Goal: Contribute content: Contribute content

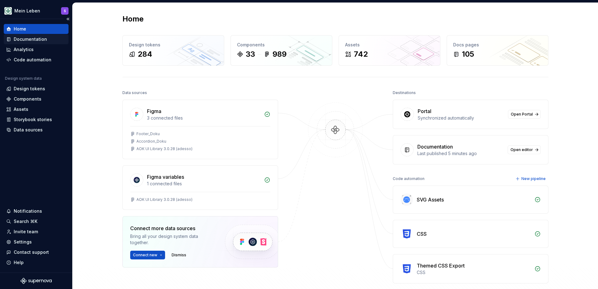
click at [30, 41] on div "Documentation" at bounding box center [30, 39] width 33 height 6
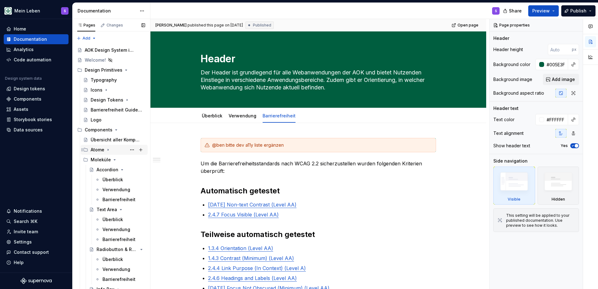
click at [106, 151] on icon "Page tree" at bounding box center [108, 149] width 5 height 5
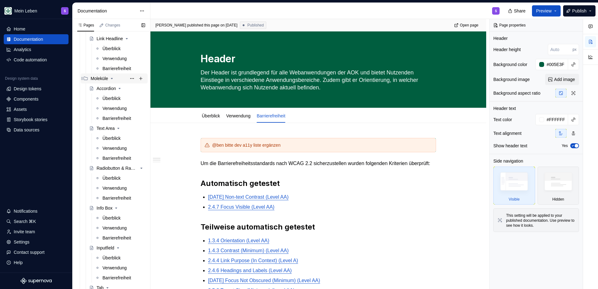
scroll to position [323, 0]
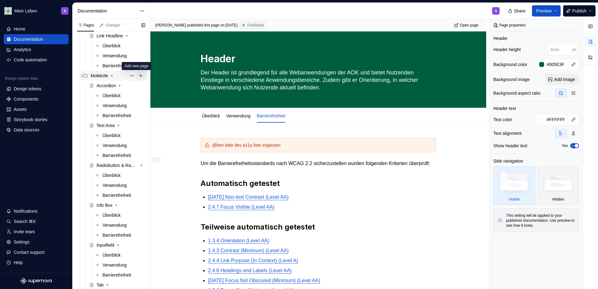
click at [138, 76] on button "Page tree" at bounding box center [140, 75] width 9 height 9
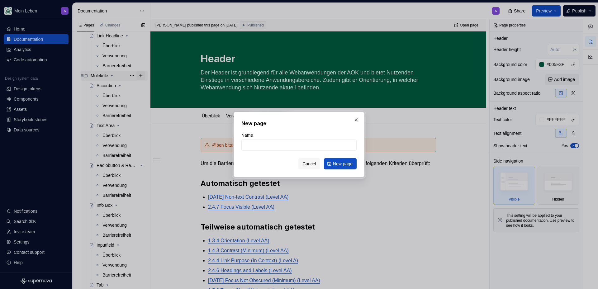
type textarea "*"
type input "Slider"
click button "New page" at bounding box center [340, 163] width 33 height 11
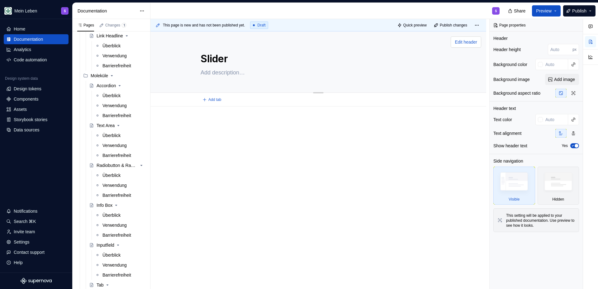
click at [460, 43] on span "Edit header" at bounding box center [466, 42] width 22 height 6
click at [460, 44] on span "Edit header" at bounding box center [466, 42] width 22 height 6
click at [558, 66] on input "text" at bounding box center [555, 64] width 25 height 11
click at [453, 86] on div "Slider" at bounding box center [318, 61] width 286 height 61
click at [109, 95] on div "Überblick" at bounding box center [112, 96] width 18 height 6
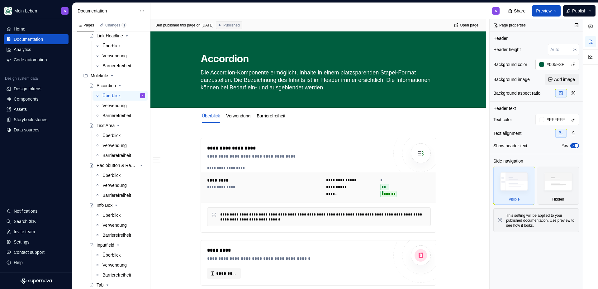
click at [560, 64] on input "#005E3F" at bounding box center [556, 64] width 24 height 11
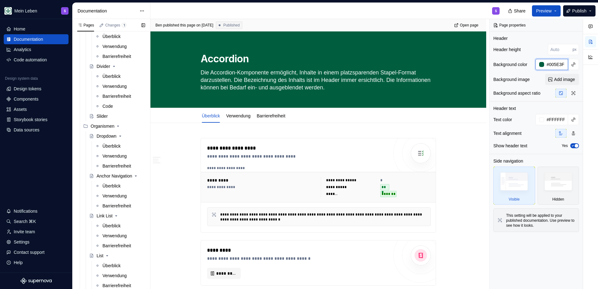
scroll to position [654, 0]
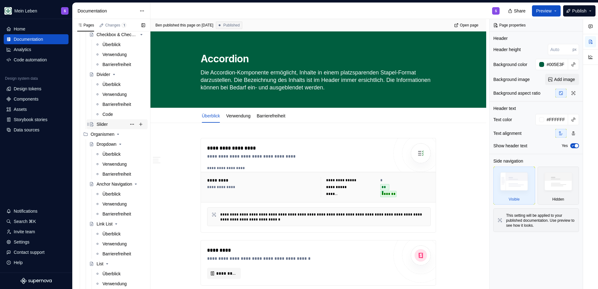
click at [101, 120] on div "Slider" at bounding box center [121, 124] width 49 height 9
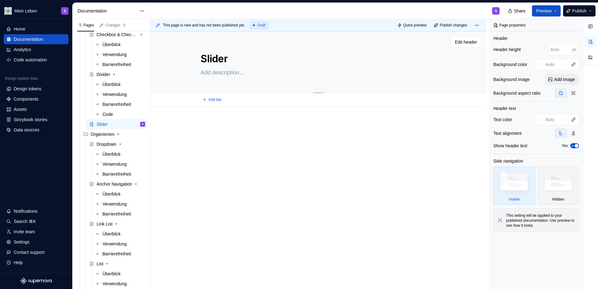
click at [216, 76] on textarea at bounding box center [317, 73] width 236 height 10
type textarea "*"
click at [551, 62] on input "text" at bounding box center [555, 64] width 25 height 11
paste input "#005E3F"
type input "#005E3F"
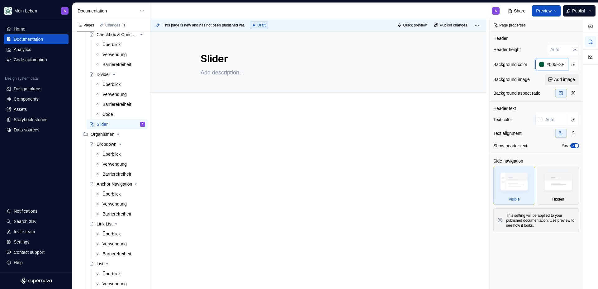
type textarea "*"
type input "#005E3F"
click at [407, 146] on div at bounding box center [319, 137] width 236 height 31
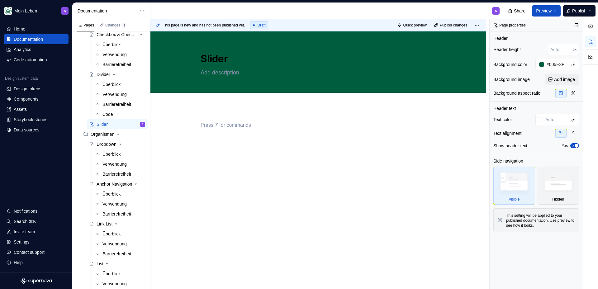
type textarea "*"
click at [540, 116] on div at bounding box center [539, 119] width 7 height 11
click at [554, 120] on input "text" at bounding box center [555, 119] width 25 height 11
type input "white"
type textarea "*"
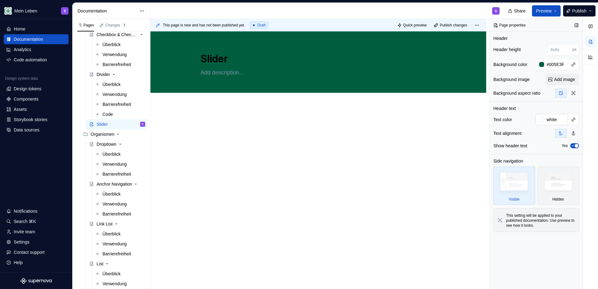
type input "#FFFFFF"
click at [293, 210] on div at bounding box center [319, 173] width 336 height 133
click at [223, 77] on textarea at bounding box center [317, 73] width 236 height 10
type textarea "*"
type textarea "d"
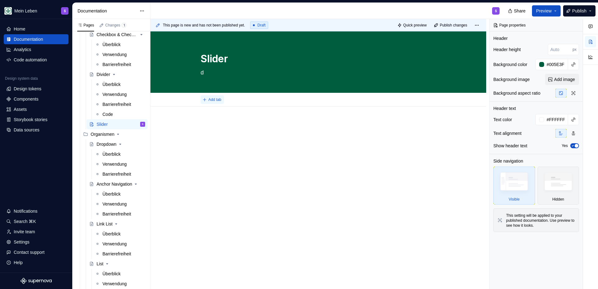
type textarea "*"
type textarea "di"
type textarea "*"
type textarea "die"
type textarea "*"
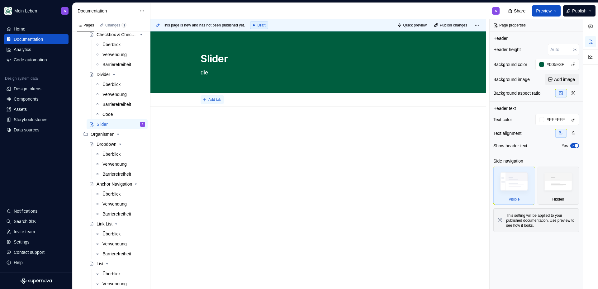
type textarea "dies"
type textarea "*"
type textarea "die"
type textarea "*"
type textarea "di"
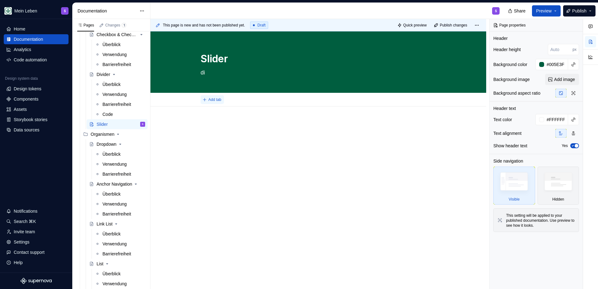
type textarea "*"
type textarea "d"
type textarea "*"
click at [219, 131] on div at bounding box center [319, 134] width 236 height 24
type textarea "*"
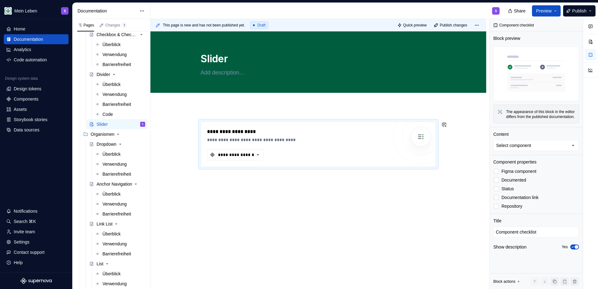
click at [222, 110] on div "**********" at bounding box center [319, 184] width 336 height 155
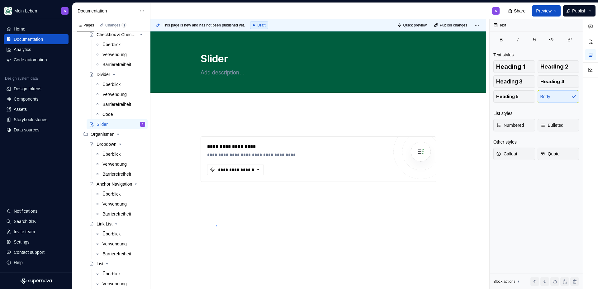
click at [216, 225] on div "**********" at bounding box center [320, 154] width 339 height 270
click at [232, 194] on div "**********" at bounding box center [320, 154] width 339 height 270
click at [405, 192] on div "**********" at bounding box center [320, 154] width 339 height 270
click at [337, 176] on div "**********" at bounding box center [318, 159] width 235 height 45
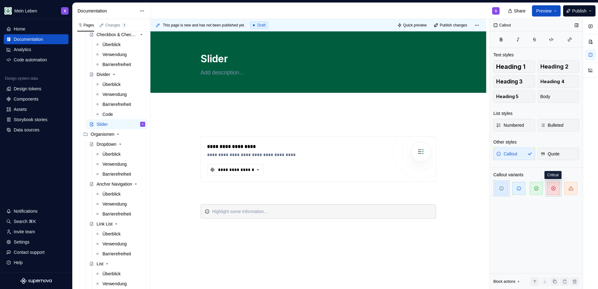
click at [554, 189] on icon "button" at bounding box center [553, 188] width 5 height 5
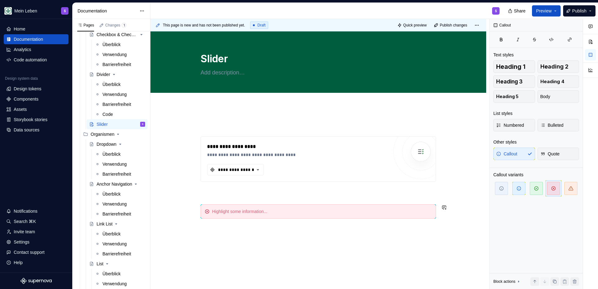
click at [234, 200] on div "**********" at bounding box center [319, 170] width 236 height 97
click at [216, 189] on p at bounding box center [319, 192] width 236 height 7
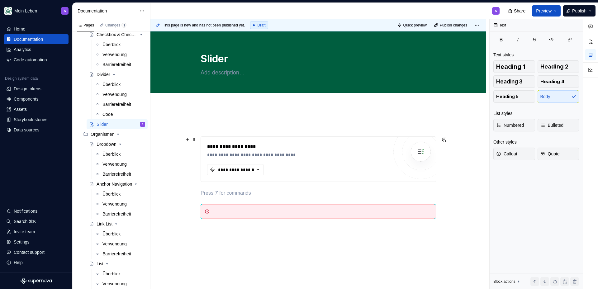
click at [213, 141] on div "**********" at bounding box center [318, 159] width 235 height 45
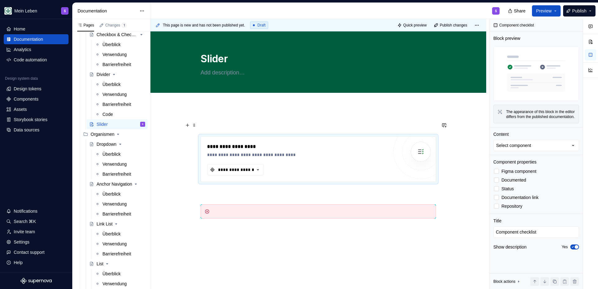
click at [204, 123] on p at bounding box center [319, 125] width 236 height 7
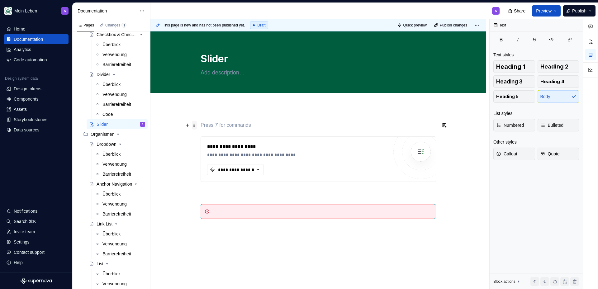
click at [195, 125] on span at bounding box center [194, 125] width 5 height 9
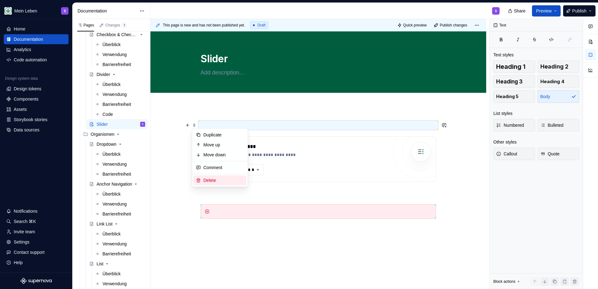
click at [213, 179] on div "Delete" at bounding box center [223, 180] width 41 height 6
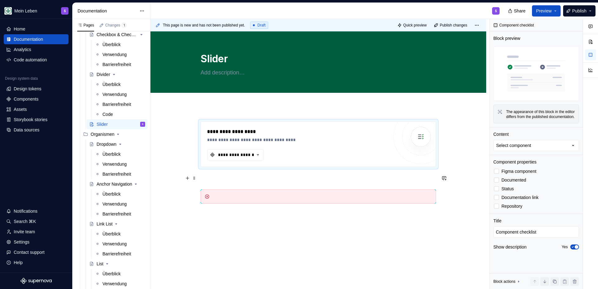
click at [215, 179] on p at bounding box center [319, 177] width 236 height 7
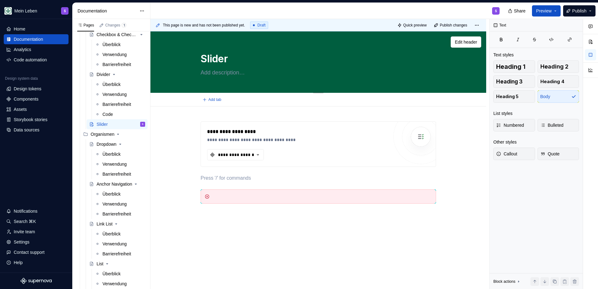
click at [213, 91] on div "Slider" at bounding box center [319, 61] width 236 height 61
click at [215, 112] on div "**********" at bounding box center [319, 202] width 336 height 191
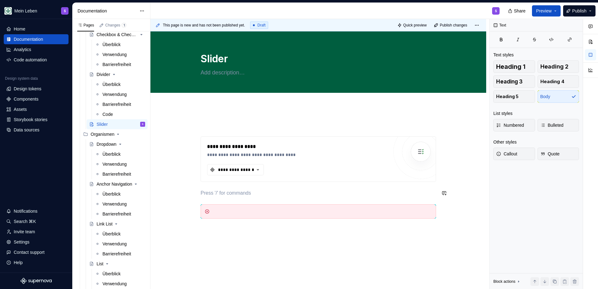
click at [233, 189] on p at bounding box center [319, 192] width 236 height 7
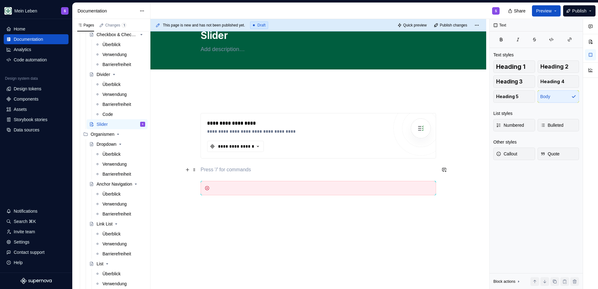
click at [226, 169] on p at bounding box center [319, 169] width 236 height 7
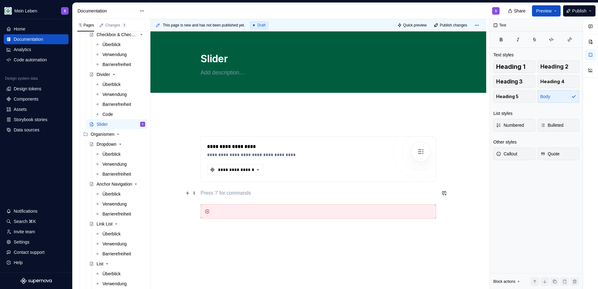
click at [243, 198] on div "**********" at bounding box center [319, 170] width 236 height 97
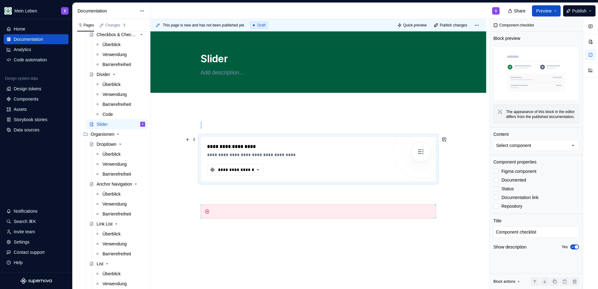
click at [222, 179] on div "**********" at bounding box center [318, 159] width 235 height 45
click at [221, 192] on p at bounding box center [319, 192] width 236 height 7
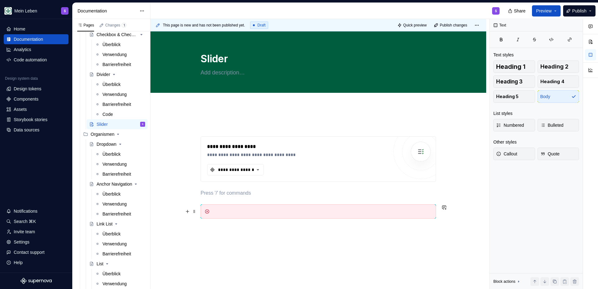
click at [226, 212] on div at bounding box center [322, 211] width 220 height 6
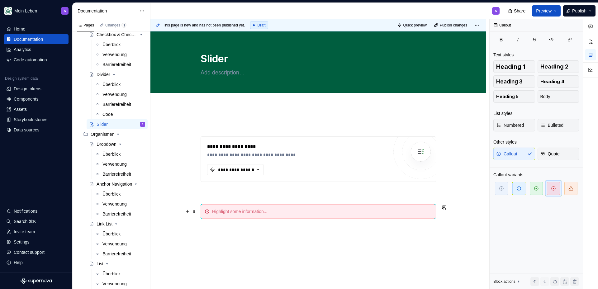
click at [237, 207] on div at bounding box center [319, 211] width 236 height 14
click at [234, 210] on div at bounding box center [322, 211] width 220 height 6
click at [256, 122] on p at bounding box center [319, 125] width 236 height 7
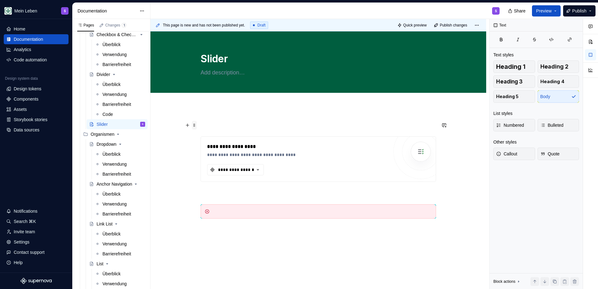
click at [196, 124] on span at bounding box center [194, 125] width 5 height 9
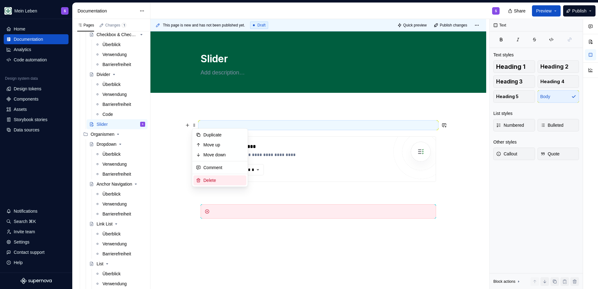
click at [208, 181] on div "Delete" at bounding box center [223, 180] width 41 height 6
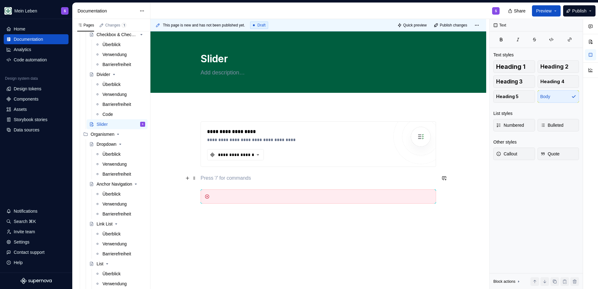
click at [243, 181] on p at bounding box center [319, 177] width 236 height 7
click at [28, 99] on div "Components" at bounding box center [26, 99] width 25 height 6
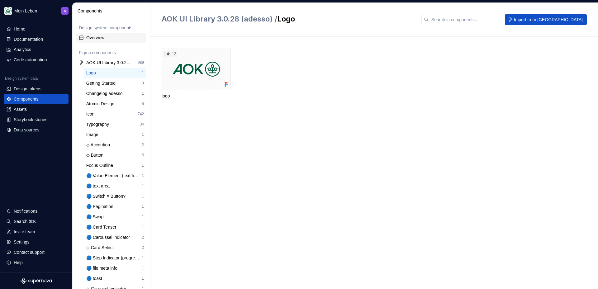
click at [95, 37] on div "Overview" at bounding box center [115, 38] width 58 height 6
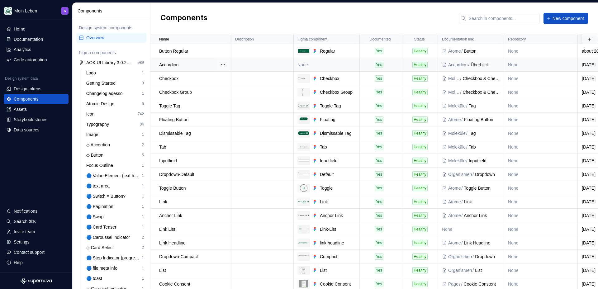
click at [306, 66] on td "None" at bounding box center [327, 65] width 66 height 14
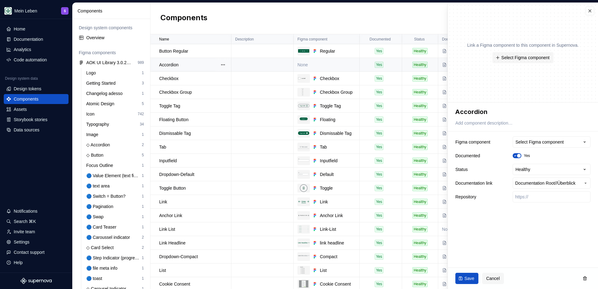
type textarea "*"
click at [542, 142] on div "Select Figma component" at bounding box center [540, 142] width 48 height 6
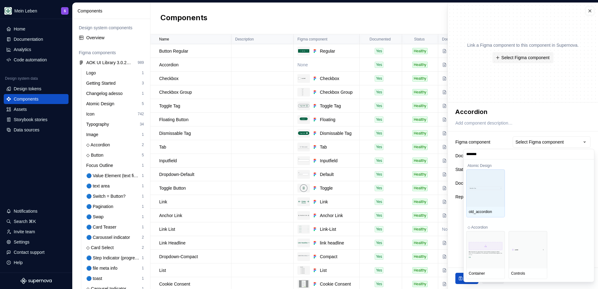
type input "********"
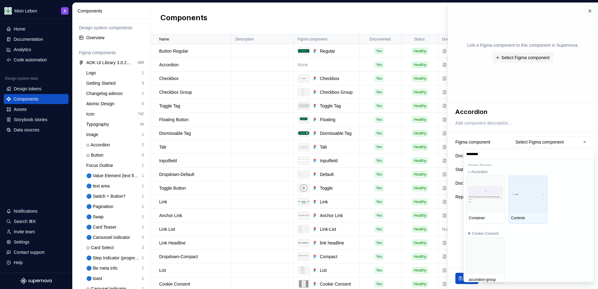
scroll to position [56, 0]
click at [588, 155] on input "********" at bounding box center [529, 154] width 130 height 5
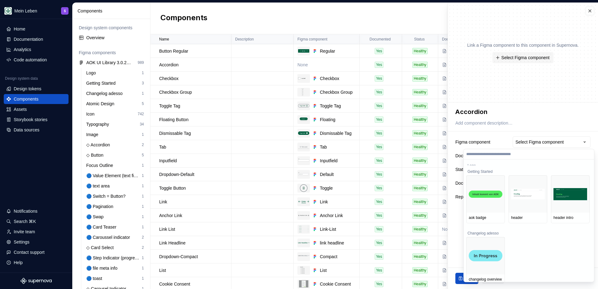
scroll to position [0, 0]
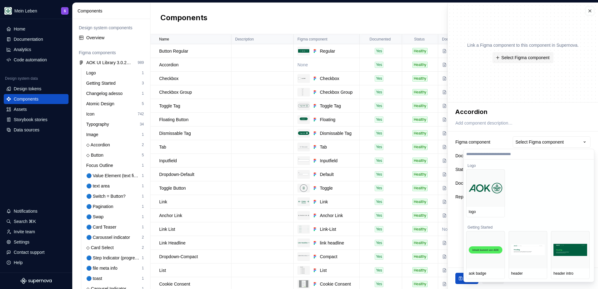
click at [551, 115] on html "Mein Leben S Home Documentation Analytics Code automation Design system data De…" at bounding box center [299, 144] width 598 height 289
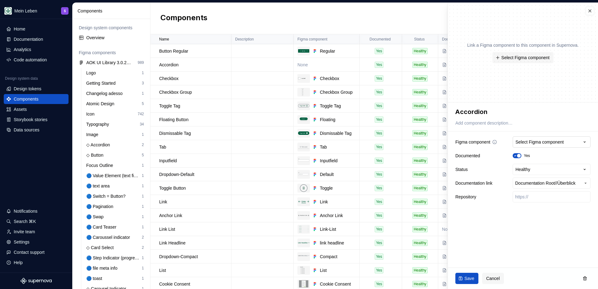
click at [548, 137] on button "Select Figma component" at bounding box center [552, 141] width 78 height 11
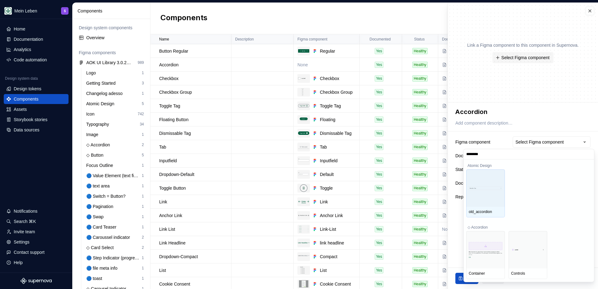
type input "*********"
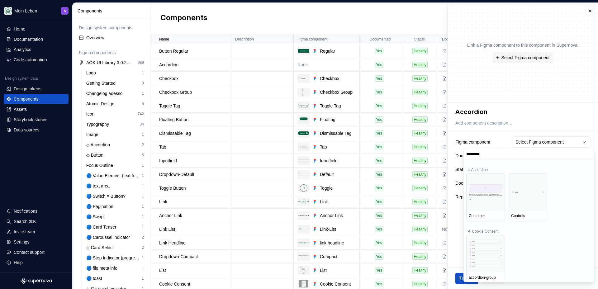
click at [587, 155] on input "*********" at bounding box center [529, 154] width 130 height 5
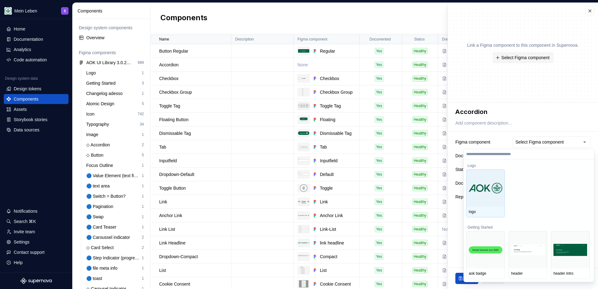
click at [528, 123] on html "Mein Leben S Home Documentation Analytics Code automation Design system data De…" at bounding box center [299, 144] width 598 height 289
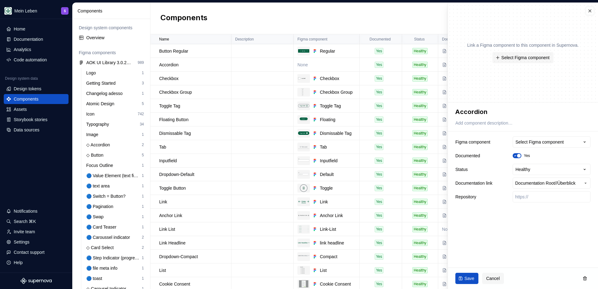
click at [475, 244] on fieldset "**********" at bounding box center [523, 196] width 150 height 187
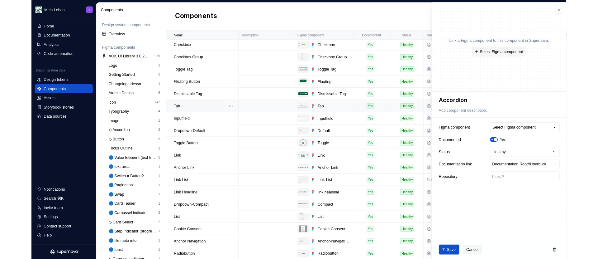
scroll to position [45, 0]
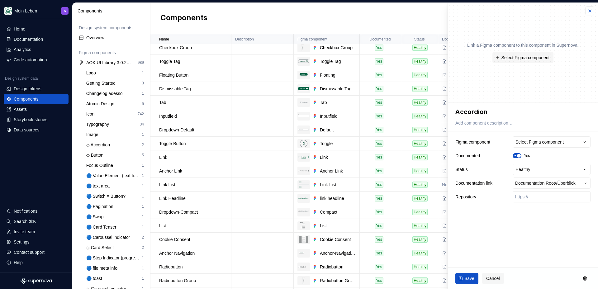
click at [593, 14] on button "button" at bounding box center [590, 11] width 9 height 9
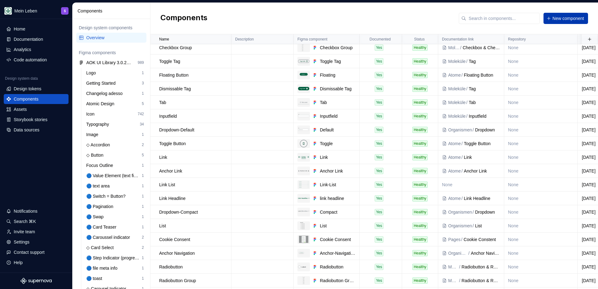
click at [565, 16] on span "New component" at bounding box center [568, 18] width 31 height 6
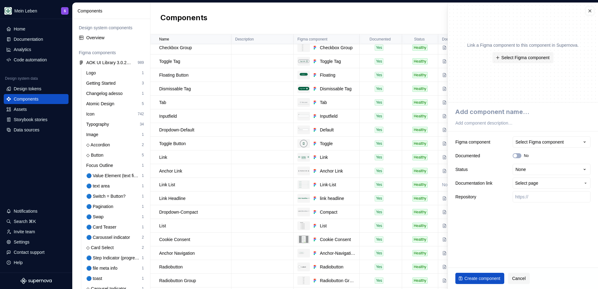
type textarea "*"
type textarea "S"
type textarea "*"
type textarea "Sl"
type textarea "*"
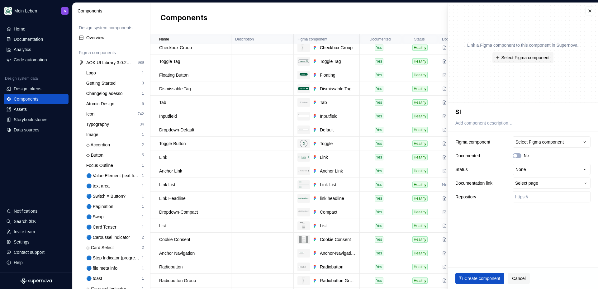
type textarea "Sli"
type textarea "*"
type textarea "Slid"
type textarea "*"
type textarea "Slide"
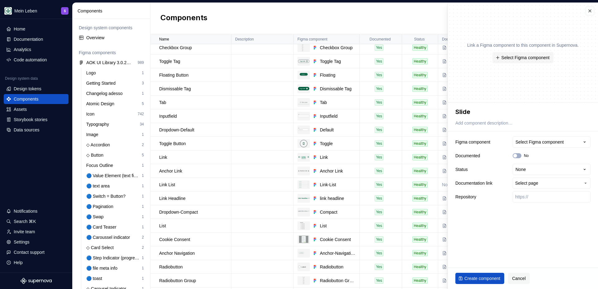
type textarea "*"
type textarea "Slider"
type textarea "*"
type textarea "Slider"
click at [541, 140] on div "Select Figma component" at bounding box center [540, 142] width 48 height 6
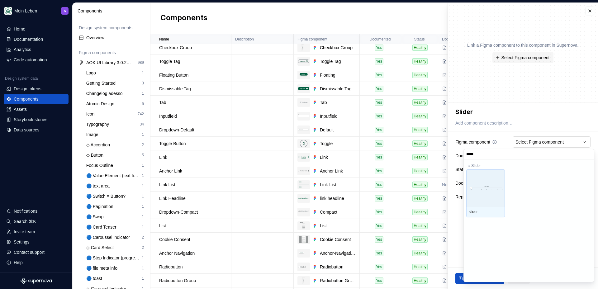
type input "******"
click at [474, 198] on div at bounding box center [485, 188] width 39 height 37
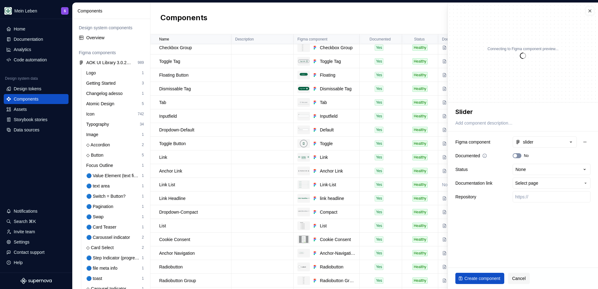
click at [517, 154] on icon "button" at bounding box center [515, 156] width 5 height 4
type textarea "*"
click at [523, 168] on html "Mein Leben S Home Documentation Analytics Code automation Design system data De…" at bounding box center [299, 144] width 598 height 289
select select "**********"
type textarea "*"
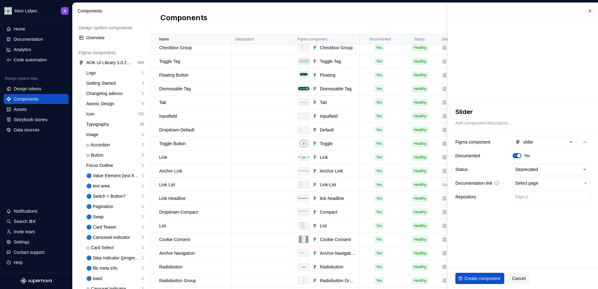
click at [536, 186] on span "Select page" at bounding box center [526, 183] width 23 height 6
type input "sli"
click at [505, 227] on div "Sli der" at bounding box center [542, 229] width 104 height 6
click at [536, 199] on input "text" at bounding box center [552, 196] width 78 height 11
click at [525, 233] on fieldset "**********" at bounding box center [523, 196] width 150 height 187
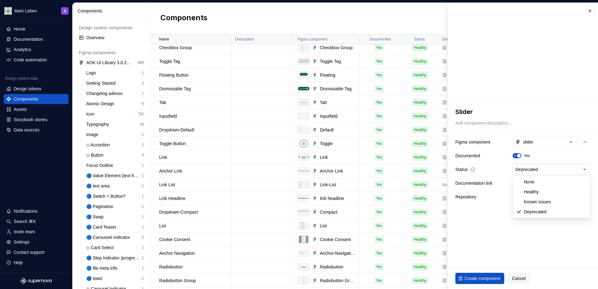
click at [542, 169] on html "Mein Leben S Home Documentation Analytics Code automation Design system data De…" at bounding box center [299, 144] width 598 height 289
click at [542, 170] on html "Mein Leben S Home Documentation Analytics Code automation Design system data De…" at bounding box center [299, 144] width 598 height 289
click at [558, 186] on span "/" at bounding box center [557, 183] width 1 height 6
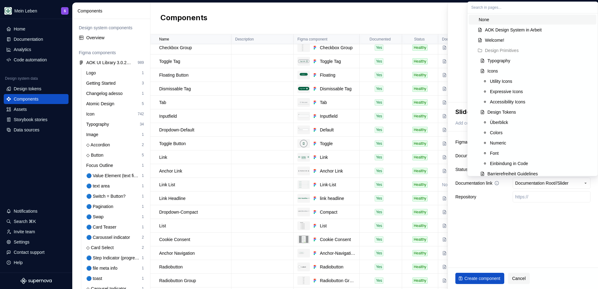
click at [572, 185] on html "Mein Leben S Home Documentation Analytics Code automation Design system data De…" at bounding box center [299, 144] width 598 height 289
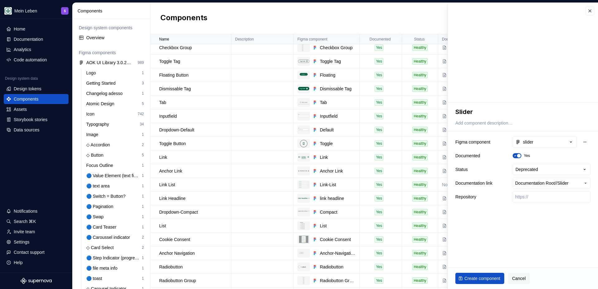
click at [519, 220] on fieldset "**********" at bounding box center [523, 196] width 150 height 187
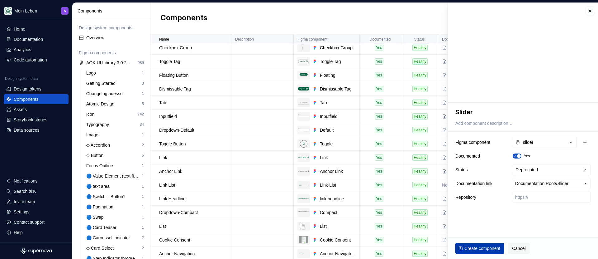
click at [490, 251] on span "Create component" at bounding box center [483, 248] width 36 height 6
type textarea "*"
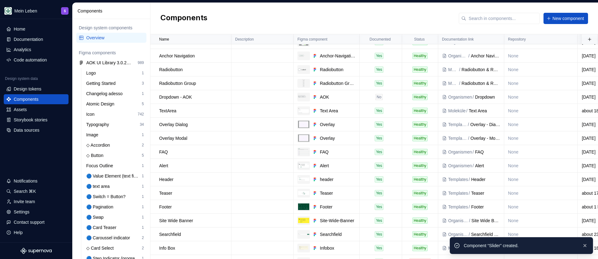
scroll to position [255, 0]
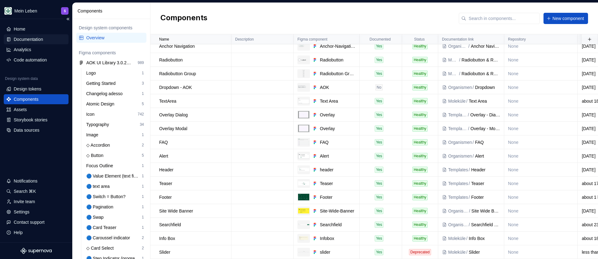
click at [33, 35] on div "Documentation" at bounding box center [36, 39] width 65 height 10
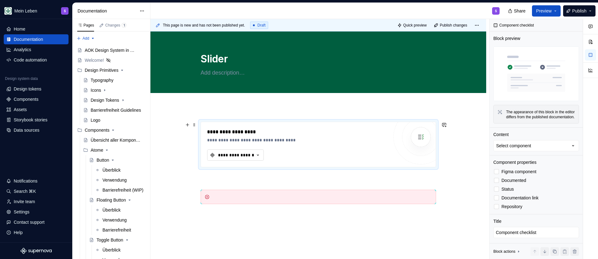
click at [225, 156] on div "**********" at bounding box center [236, 155] width 37 height 6
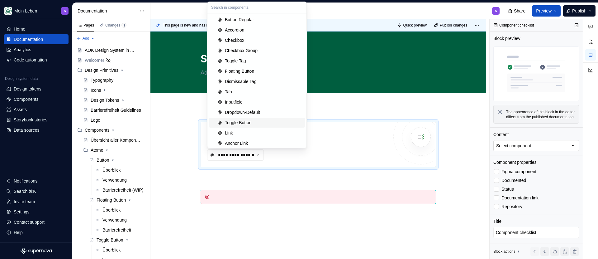
type textarea "*"
click at [518, 144] on button "Select component" at bounding box center [537, 145] width 86 height 11
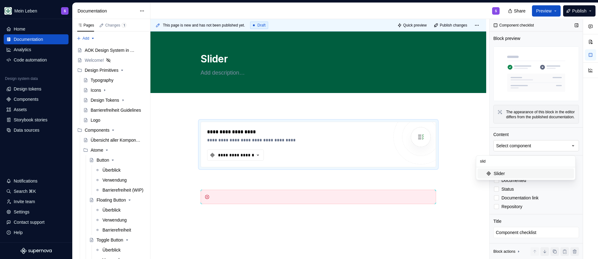
type input "slide"
type textarea "*"
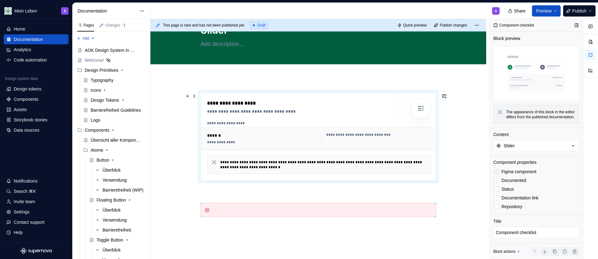
scroll to position [33, 0]
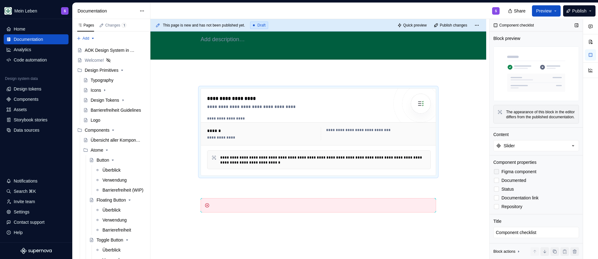
click at [508, 174] on span "Figma component" at bounding box center [519, 171] width 35 height 5
click at [506, 191] on span "Status" at bounding box center [508, 188] width 12 height 5
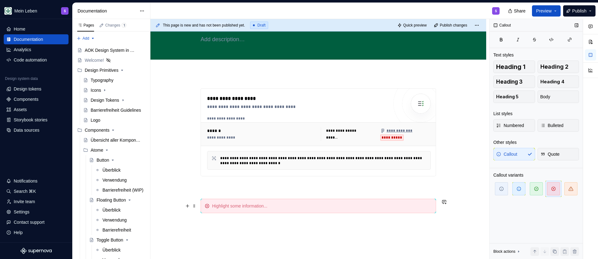
click at [256, 205] on div at bounding box center [322, 206] width 220 height 6
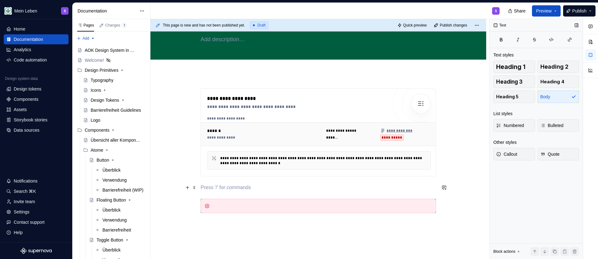
click at [225, 185] on p at bounding box center [319, 187] width 236 height 7
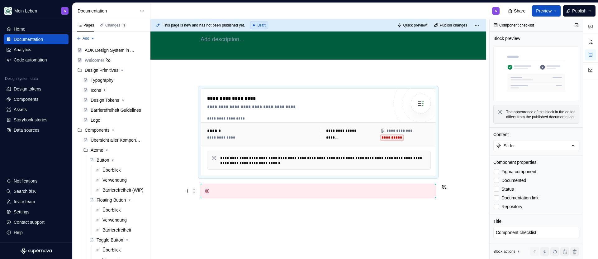
click at [234, 189] on div at bounding box center [322, 191] width 220 height 6
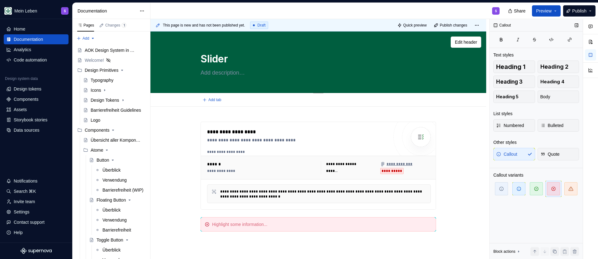
click at [214, 72] on textarea at bounding box center [317, 73] width 236 height 10
click at [207, 72] on textarea at bounding box center [317, 73] width 236 height 10
paste textarea "Die Slider-Komponente ist ein grafisches Steuerelement, welches Nutzenden erlau…"
type textarea "*"
type textarea "Die Slider-Komponente ist ein grafisches Steuerelement, welches Nutzenden erlau…"
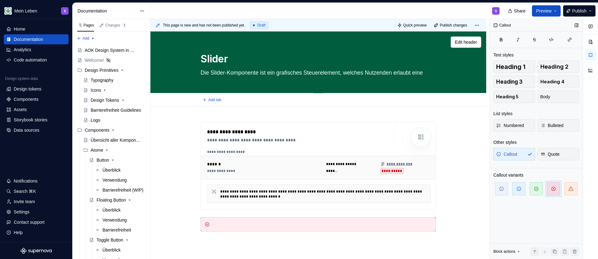
scroll to position [6, 0]
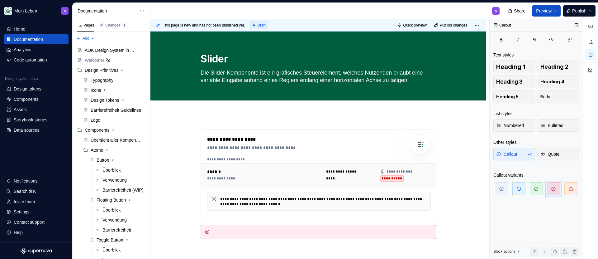
type textarea "*"
type textarea "Die Slider-Komponente ist ein grafisches Steuerelement, welches Nutzenden erlau…"
click at [250, 114] on div "**********" at bounding box center [319, 219] width 336 height 210
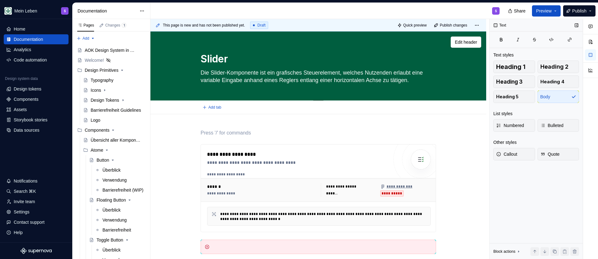
click at [211, 80] on textarea "Die Slider-Komponente ist ein grafisches Steuerelement, welches Nutzenden erlau…" at bounding box center [317, 76] width 236 height 17
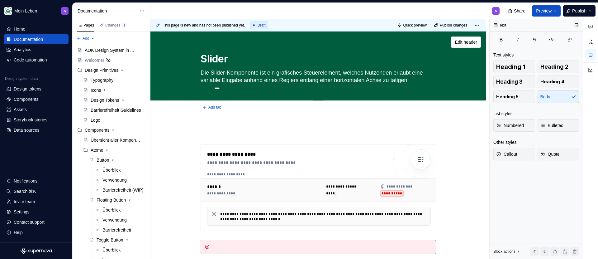
click at [232, 86] on div "Slider Die Slider-Komponente ist ein grafisches Steuerelement, welches Nutzende…" at bounding box center [319, 65] width 236 height 69
click at [285, 78] on textarea "Die Slider-Komponente ist ein grafisches Steuerelement, welches Nutzenden erlau…" at bounding box center [317, 76] width 236 height 17
click at [284, 78] on textarea "Die Slider-Komponente ist ein grafisches Steuerelement, welches Nutzenden erlau…" at bounding box center [317, 76] width 236 height 17
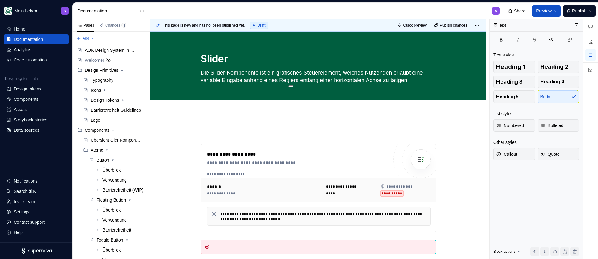
click at [548, 94] on div "Heading 1 Heading 2 Heading 3 Heading 4 Heading 5 Body" at bounding box center [537, 81] width 86 height 42
click at [376, 115] on div "**********" at bounding box center [319, 226] width 336 height 225
click at [572, 13] on span "Publish" at bounding box center [579, 11] width 14 height 6
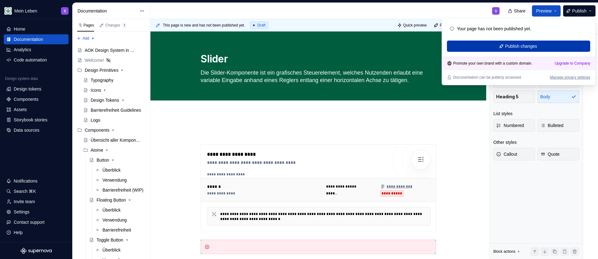
click at [509, 44] on span "Publish changes" at bounding box center [521, 46] width 32 height 6
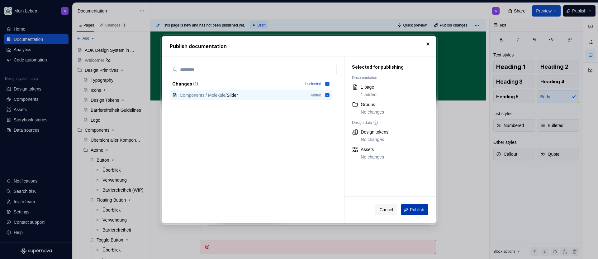
click at [416, 213] on button "Publish" at bounding box center [414, 209] width 27 height 11
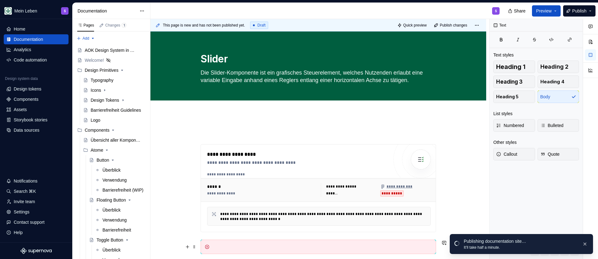
click at [238, 242] on div at bounding box center [319, 246] width 236 height 14
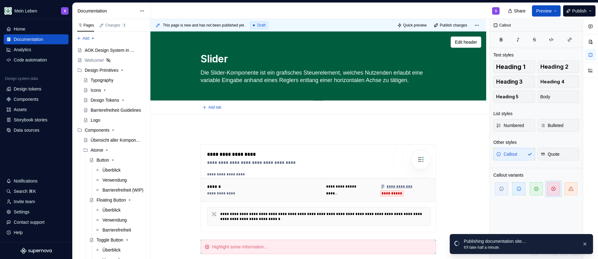
click at [258, 84] on textarea "Die Slider-Komponente ist ein grafisches Steuerelement, welches Nutzenden erlau…" at bounding box center [317, 76] width 236 height 17
click at [292, 76] on textarea "Die Slider-Komponente ist ein grafisches Steuerelement, welches Nutzenden erlau…" at bounding box center [317, 76] width 236 height 17
click at [342, 78] on textarea "Die Slider-Komponente ist ein grafisches Steuerelement, welches Nutzenden erlau…" at bounding box center [317, 76] width 236 height 17
click at [417, 80] on textarea "Die Slider-Komponente ist ein grafisches Steuerelement, welches Nutzenden erlau…" at bounding box center [317, 76] width 236 height 17
click at [462, 39] on span "Edit header" at bounding box center [466, 42] width 22 height 6
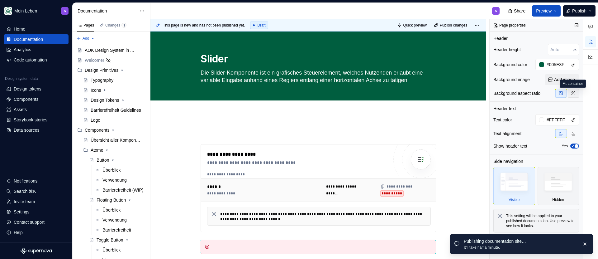
click at [574, 92] on icon "button" at bounding box center [573, 93] width 5 height 5
click at [566, 95] on button "button" at bounding box center [561, 93] width 11 height 9
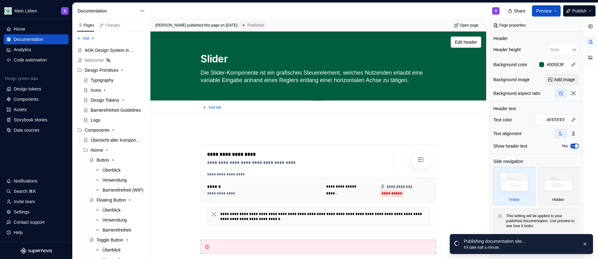
click at [403, 74] on textarea "Die Slider-Komponente ist ein grafisches Steuerelement, welches Nutzenden erlau…" at bounding box center [317, 76] width 236 height 17
type textarea "*"
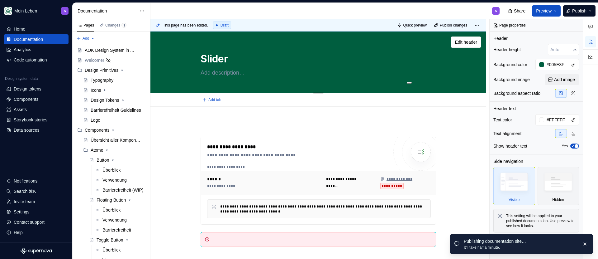
type textarea "*"
type textarea "a"
type textarea "*"
type textarea "as"
type textarea "*"
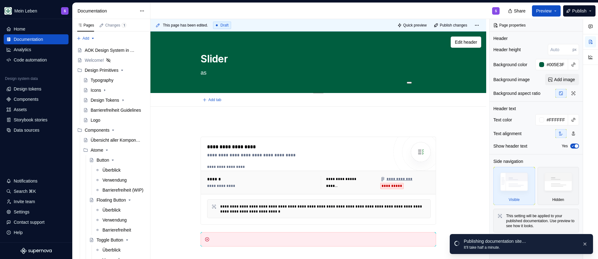
type textarea "aso"
type textarea "*"
type textarea "asom"
type textarea "*"
type textarea "asome"
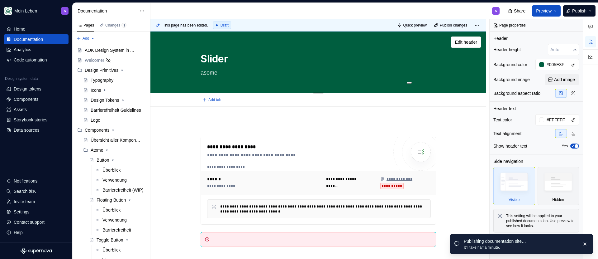
type textarea "*"
type textarea "asom"
type textarea "*"
type textarea "aso"
type textarea "*"
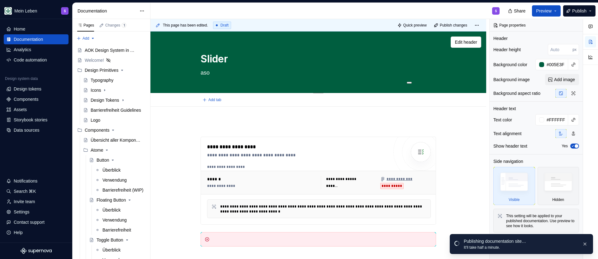
type textarea "as"
type textarea "*"
type textarea "a"
type textarea "*"
paste textarea "Die Slider-Komponente ist ein grafisches Steuerelement, welches Nutzenden erlau…"
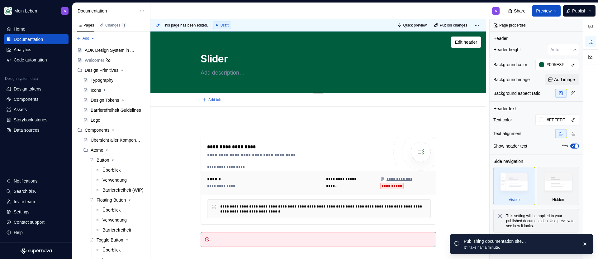
type textarea "*"
type textarea "Die Slider-Komponente ist ein grafisches Steuerelement, welches Nutzenden erlau…"
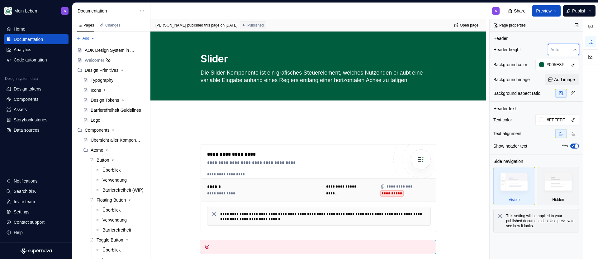
click at [552, 51] on input "number" at bounding box center [560, 49] width 25 height 11
click at [250, 126] on div "**********" at bounding box center [319, 226] width 336 height 225
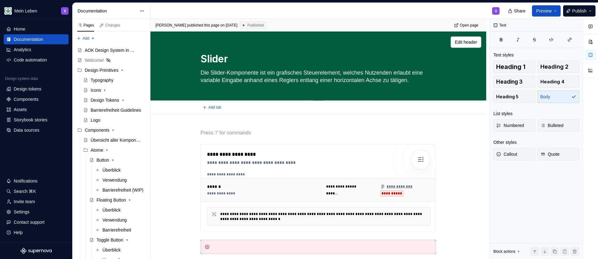
click at [238, 75] on textarea "Die Slider-Komponente ist ein grafisches Steuerelement, welches Nutzenden erlau…" at bounding box center [317, 76] width 236 height 17
click at [575, 10] on span "Publish" at bounding box center [579, 11] width 14 height 6
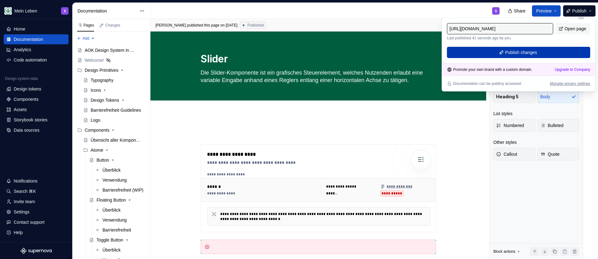
click at [501, 51] on button "Publish changes" at bounding box center [518, 52] width 143 height 11
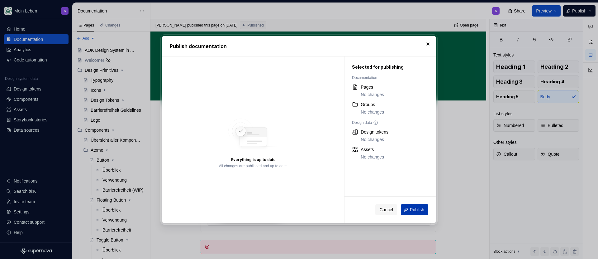
click at [420, 209] on span "Publish" at bounding box center [417, 209] width 14 height 6
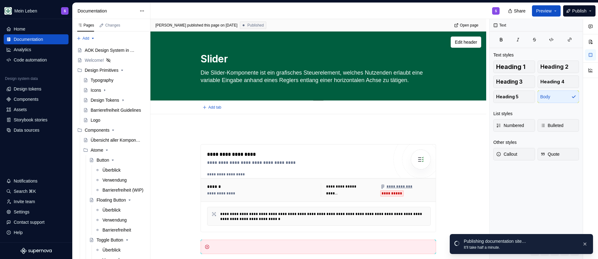
click at [257, 80] on textarea "Die Slider-Komponente ist ein grafisches Steuerelement, welches Nutzenden erlau…" at bounding box center [317, 76] width 236 height 17
click at [141, 51] on button "Page tree" at bounding box center [140, 50] width 9 height 9
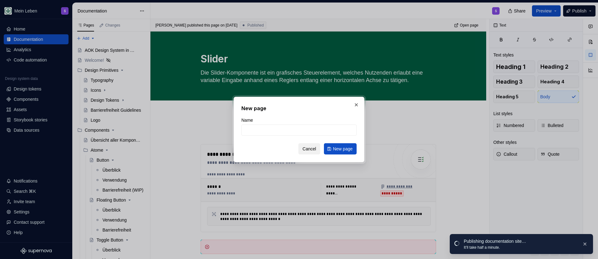
click at [316, 149] on button "Cancel" at bounding box center [310, 148] width 22 height 11
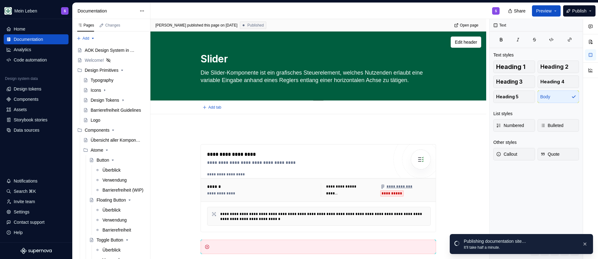
click at [422, 70] on textarea "Die Slider-Komponente ist ein grafisches Steuerelement, welches Nutzenden erlau…" at bounding box center [317, 76] width 236 height 17
click at [440, 52] on div "Slider Die Slider-Komponente ist ein grafisches Steuerelement, welches Nutzende…" at bounding box center [318, 65] width 286 height 69
click at [467, 39] on span "Edit header" at bounding box center [466, 42] width 22 height 6
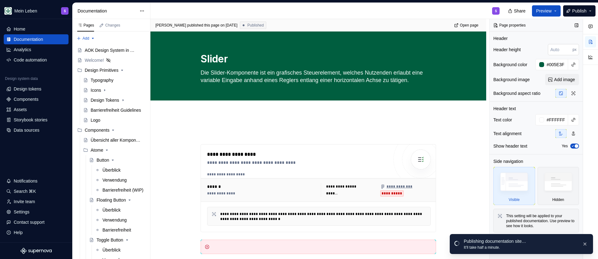
click at [564, 48] on input "number" at bounding box center [560, 49] width 25 height 11
click at [560, 50] on input "number" at bounding box center [560, 49] width 25 height 11
click at [107, 170] on div "Überblick" at bounding box center [112, 170] width 18 height 6
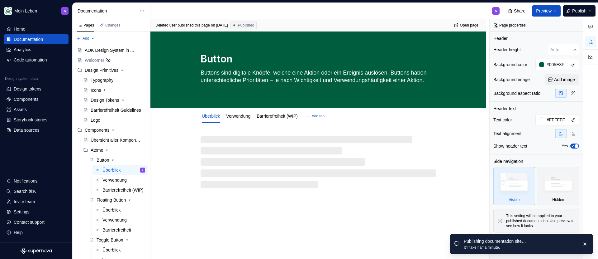
click at [244, 84] on textarea "Buttons sind digitale Knöpfe, welche eine Aktion oder ein Ereignis auslösen. Bu…" at bounding box center [317, 80] width 236 height 25
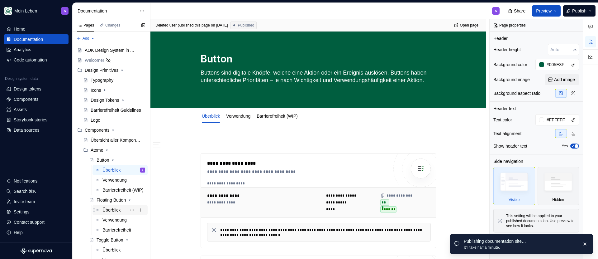
click at [110, 209] on div "Überblick" at bounding box center [112, 210] width 18 height 6
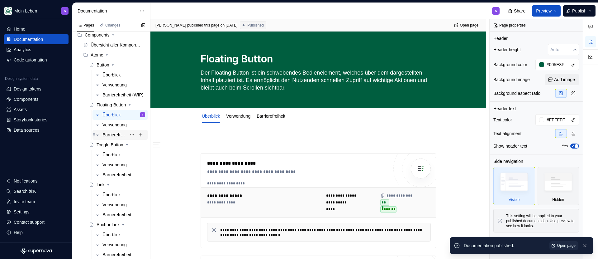
scroll to position [112, 0]
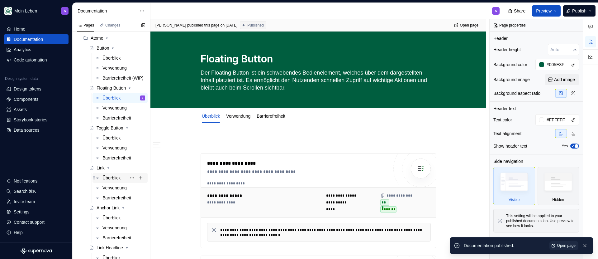
click at [108, 176] on div "Überblick" at bounding box center [112, 177] width 18 height 6
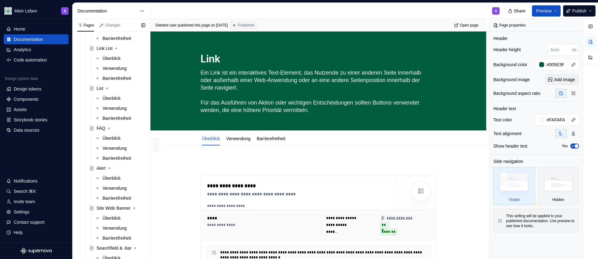
scroll to position [829, 0]
click at [141, 9] on html "Mein Leben S Home Documentation Analytics Code automation Design system data De…" at bounding box center [299, 129] width 598 height 259
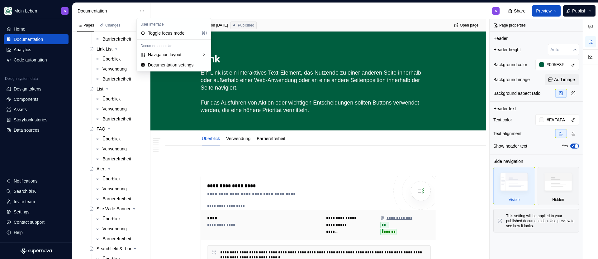
click at [131, 11] on html "Mein Leben S Home Documentation Analytics Code automation Design system data De…" at bounding box center [299, 129] width 598 height 259
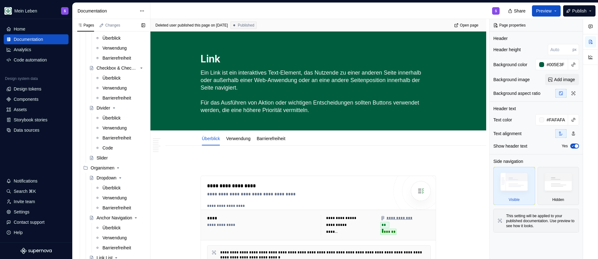
scroll to position [619, 0]
click at [100, 160] on div "Slider" at bounding box center [102, 159] width 11 height 6
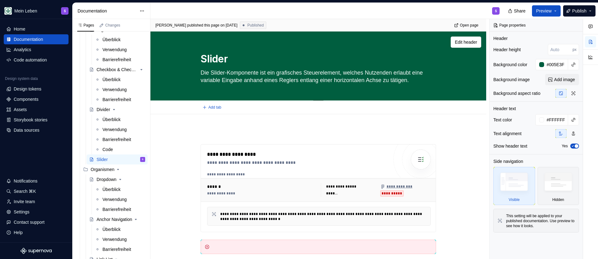
click at [348, 86] on div "Slider Die Slider-Komponente ist ein grafisches Steuerelement, welches Nutzende…" at bounding box center [319, 65] width 236 height 69
click at [319, 78] on textarea "Die Slider-Komponente ist ein grafisches Steuerelement, welches Nutzenden erlau…" at bounding box center [317, 76] width 236 height 17
click at [376, 76] on textarea "Die Slider-Komponente ist ein grafisches Steuerelement, welches Nutzenden erlau…" at bounding box center [317, 76] width 236 height 17
click at [551, 48] on input "number" at bounding box center [560, 49] width 25 height 11
click at [539, 35] on div "Page properties Header Header height px Background color #005E3F Background ima…" at bounding box center [536, 139] width 93 height 240
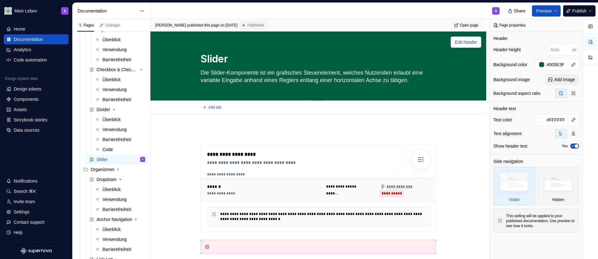
click at [461, 44] on span "Edit header" at bounding box center [466, 42] width 22 height 6
type textarea "*"
click at [552, 45] on input "number" at bounding box center [560, 49] width 25 height 11
type input "400"
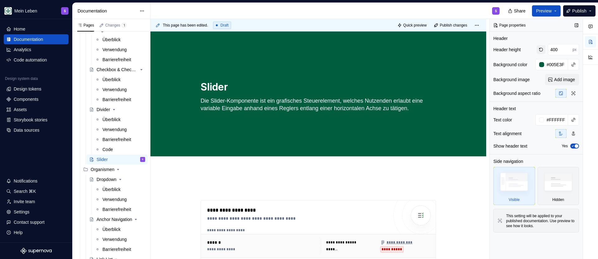
click at [544, 49] on button "button" at bounding box center [541, 49] width 9 height 9
type textarea "*"
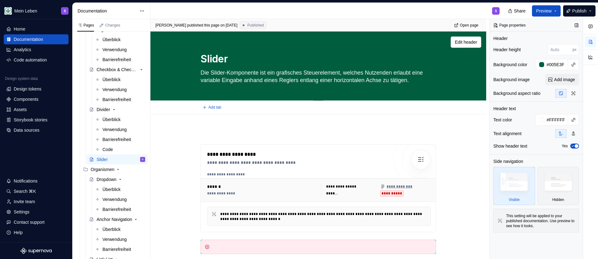
click at [410, 73] on textarea "Die Slider-Komponente ist ein grafisches Steuerelement, welches Nutzenden erlau…" at bounding box center [317, 76] width 236 height 17
click at [281, 85] on div "Slider Die Slider-Komponente ist ein grafisches Steuerelement, welches Nutzende…" at bounding box center [319, 65] width 236 height 69
click at [433, 79] on textarea "Die Slider-Komponente ist ein grafisches Steuerelement, welches Nutzenden erlau…" at bounding box center [317, 76] width 236 height 17
click at [417, 80] on textarea "Die Slider-Komponente ist ein grafisches Steuerelement, welches Nutzenden erlau…" at bounding box center [317, 76] width 236 height 17
click at [297, 71] on textarea "Die Slider-Komponente ist ein grafisches Steuerelement, welches Nutzenden erlau…" at bounding box center [317, 76] width 236 height 17
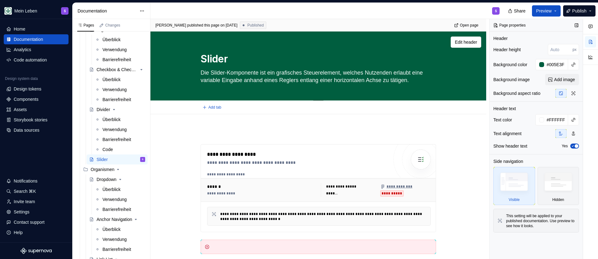
click at [257, 76] on textarea "Die Slider-Komponente ist ein grafisches Steuerelement, welches Nutzenden erlau…" at bounding box center [317, 76] width 236 height 17
type textarea "*"
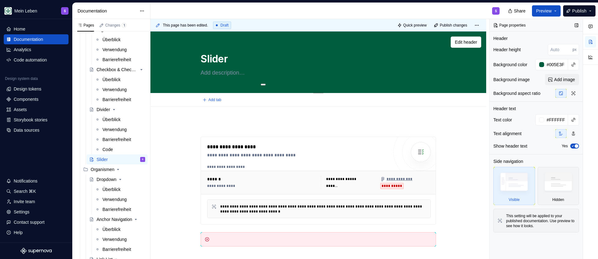
paste textarea "Die Slider-Komponente ist ein grafisches Steuerelement, welches Nutzenden erlau…"
type textarea "*"
type textarea "Die Slider-Komponente ist ein grafisches Steuerelement, welches Nutzenden erlau…"
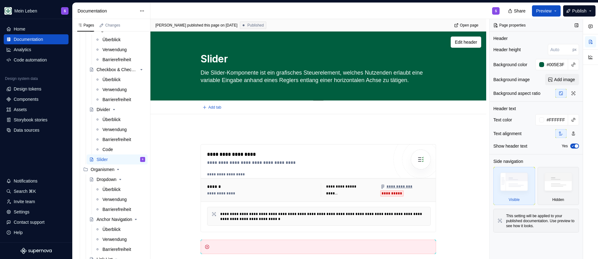
scroll to position [12, 0]
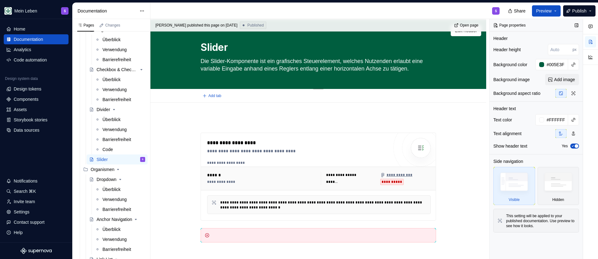
type textarea "*"
type textarea "Die Slider-Komponente ist ein grafisches Steuerelement, welches Nutzenden erlau…"
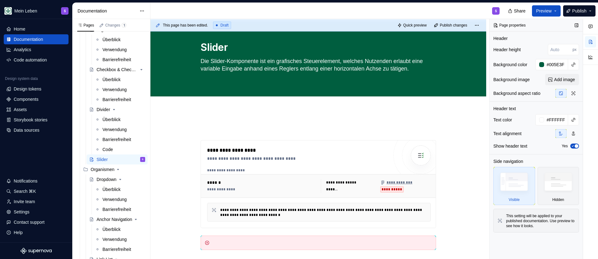
type textarea "*"
type textarea "Die Slider-Komponente ist ein grafisches Steuerelement, welches Nutzenden erlau…"
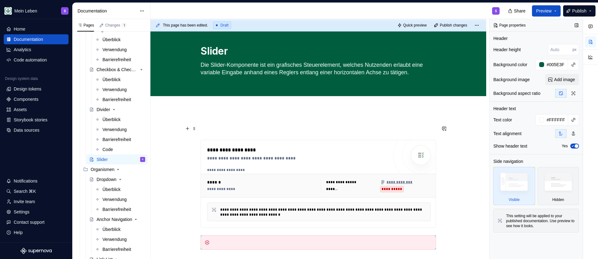
scroll to position [15, 0]
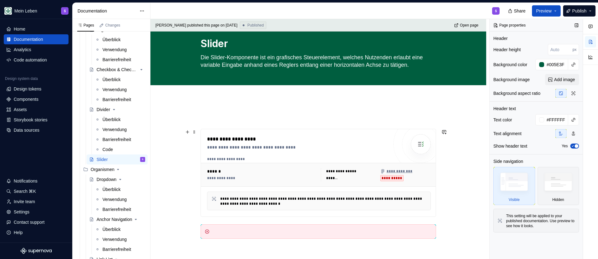
click at [235, 121] on p at bounding box center [319, 117] width 236 height 7
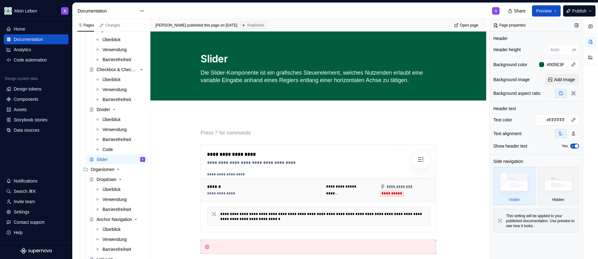
type textarea "*"
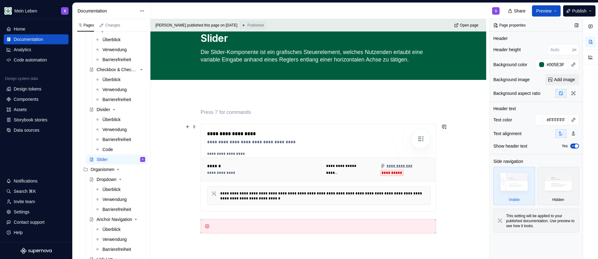
scroll to position [80, 0]
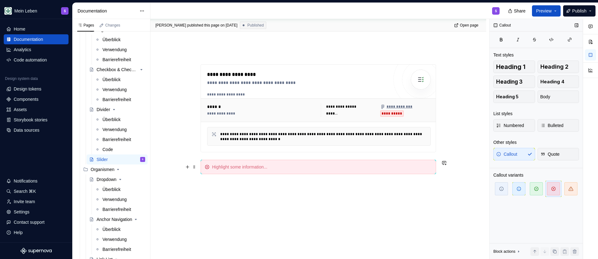
click at [229, 173] on div at bounding box center [319, 167] width 236 height 14
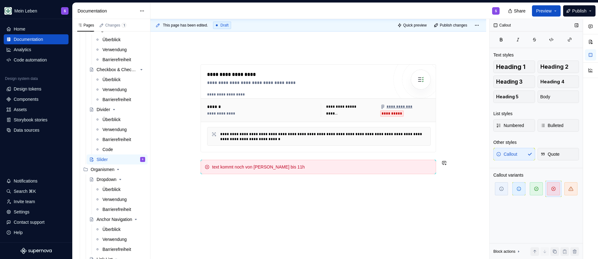
click at [236, 185] on div "**********" at bounding box center [319, 146] width 336 height 225
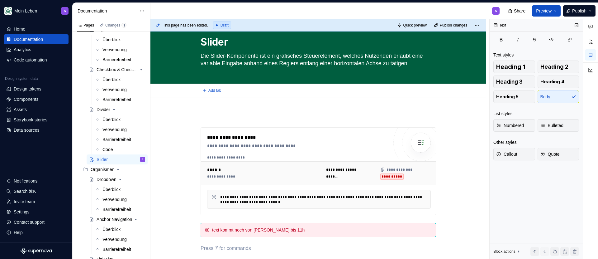
scroll to position [0, 0]
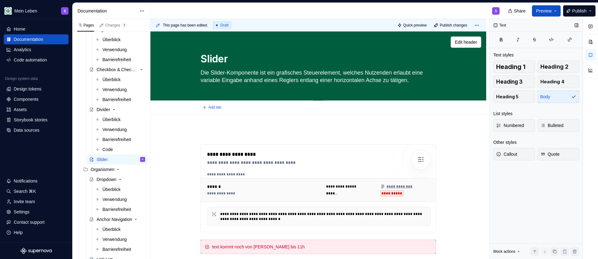
click at [260, 100] on div "Slider Die Slider-Komponente ist ein grafisches Steuerelement, welches Nutzende…" at bounding box center [319, 65] width 336 height 69
click at [237, 120] on div "**********" at bounding box center [319, 234] width 336 height 240
click at [194, 132] on span at bounding box center [194, 132] width 5 height 9
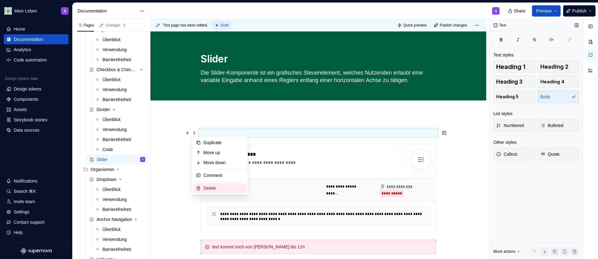
click at [212, 192] on div "Delete" at bounding box center [220, 188] width 53 height 10
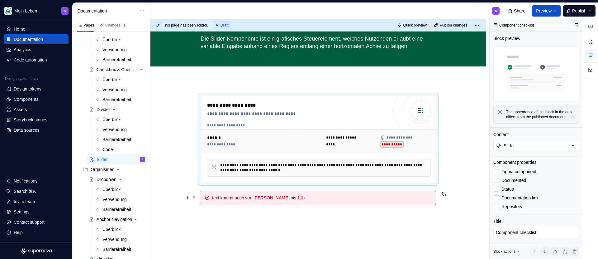
scroll to position [50, 0]
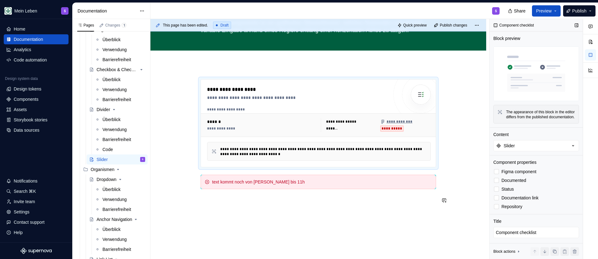
click at [215, 206] on div "**********" at bounding box center [319, 145] width 236 height 132
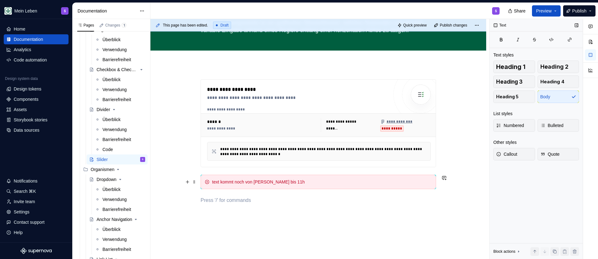
click at [299, 172] on div "**********" at bounding box center [319, 141] width 236 height 125
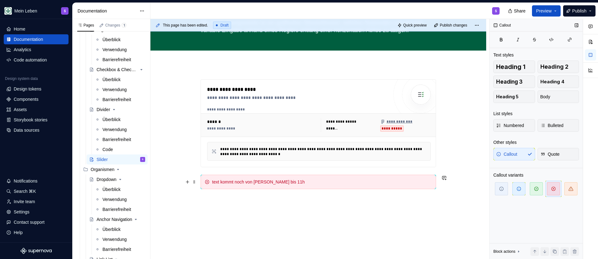
click at [300, 184] on div "text kommt noch von [PERSON_NAME] bis 11h" at bounding box center [322, 182] width 220 height 6
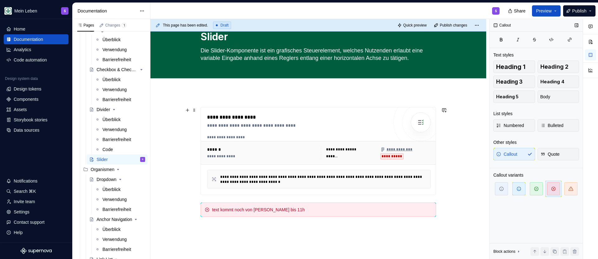
scroll to position [22, 0]
click at [287, 228] on p at bounding box center [319, 227] width 236 height 7
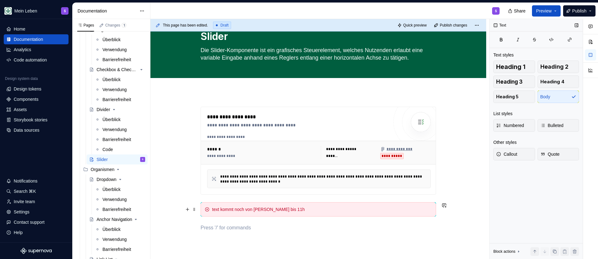
click at [228, 212] on div "text kommt noch von [PERSON_NAME] bis 11h" at bounding box center [322, 209] width 220 height 6
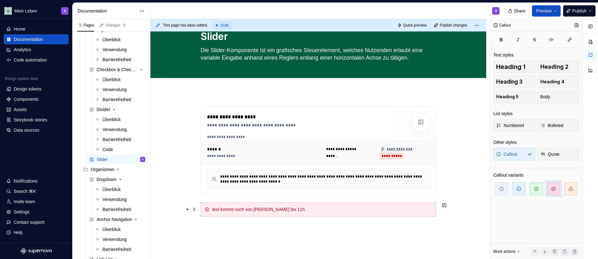
click at [228, 212] on div "text kommt noch von [PERSON_NAME] bis 11h" at bounding box center [322, 209] width 220 height 6
click at [285, 213] on div "text kommt noch von [PERSON_NAME] bis 11h" at bounding box center [319, 209] width 236 height 14
click at [298, 211] on div "text kommt noch von [PERSON_NAME] bis 11h" at bounding box center [322, 209] width 220 height 6
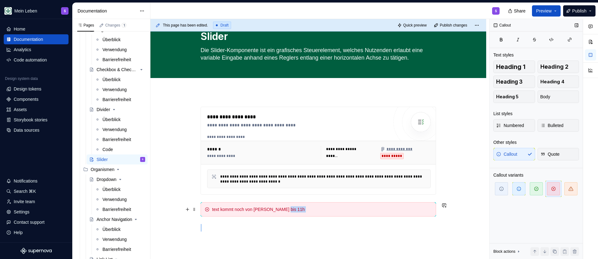
click at [298, 211] on div "text kommt noch von [PERSON_NAME] bis 11h" at bounding box center [322, 209] width 220 height 6
click at [306, 209] on div "Diese Komponente ist noch auf dem Stand der UI Library 2.4" at bounding box center [322, 209] width 220 height 6
click at [344, 211] on div "Diese Komponente ist noch auf dem Stand der UI Library 2.4" at bounding box center [322, 209] width 220 height 6
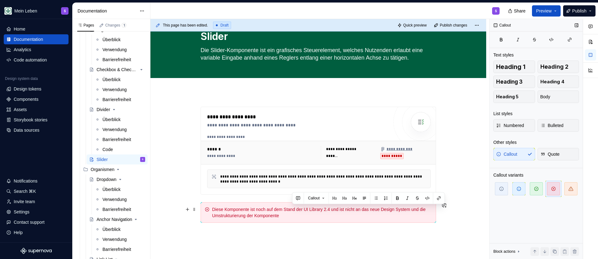
drag, startPoint x: 423, startPoint y: 214, endPoint x: 423, endPoint y: 208, distance: 6.6
click at [423, 208] on div "Diese Komponente ist noch auf dem Stand der UI Library 2.4 und ist nicht an das…" at bounding box center [322, 212] width 220 height 12
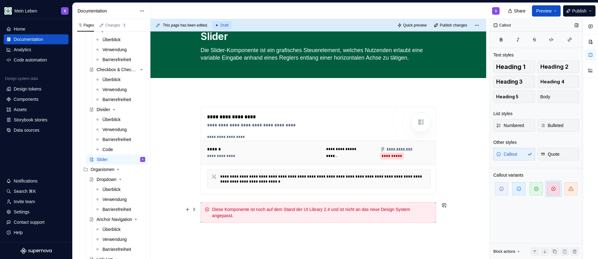
click at [241, 215] on div "Diese Komponente ist noch auf dem Stand der UI Library 2.4 und ist nicht an das…" at bounding box center [322, 212] width 220 height 12
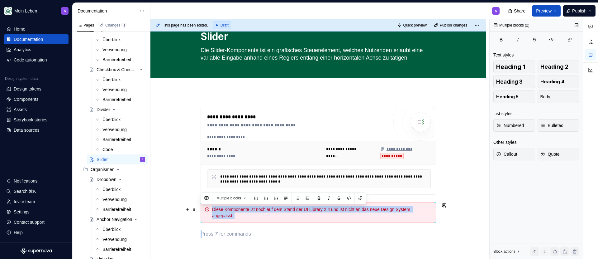
drag, startPoint x: 241, startPoint y: 215, endPoint x: 206, endPoint y: 204, distance: 36.8
click at [206, 204] on div "Diese Komponente ist noch auf dem Stand der UI Library 2.4 und ist nicht an das…" at bounding box center [319, 212] width 236 height 21
copy div "Diese Komponente ist noch auf dem Stand der UI Library 2.4 und ist nicht an das…"
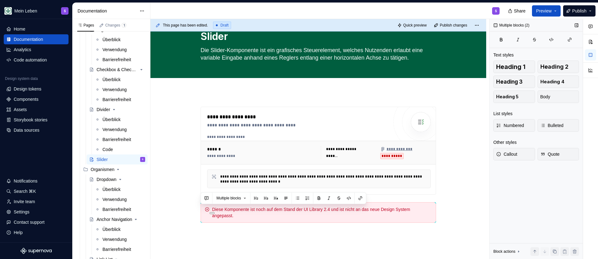
click at [475, 11] on div "S" at bounding box center [328, 11] width 354 height 16
click at [574, 13] on span "Publish" at bounding box center [579, 11] width 14 height 6
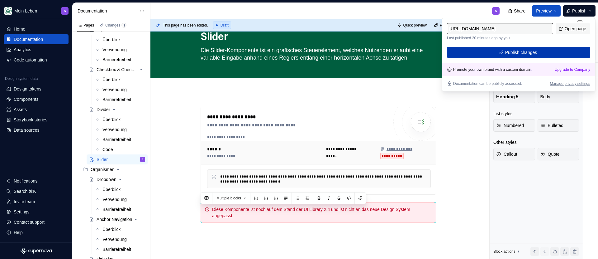
click at [497, 55] on button "Publish changes" at bounding box center [518, 52] width 143 height 11
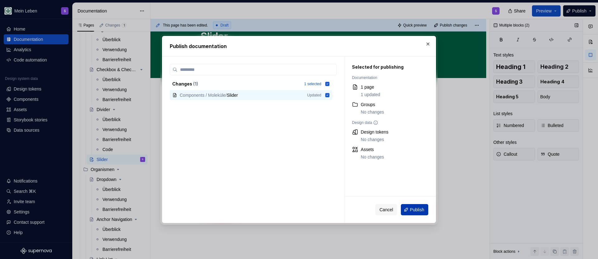
click at [418, 205] on button "Publish" at bounding box center [414, 209] width 27 height 11
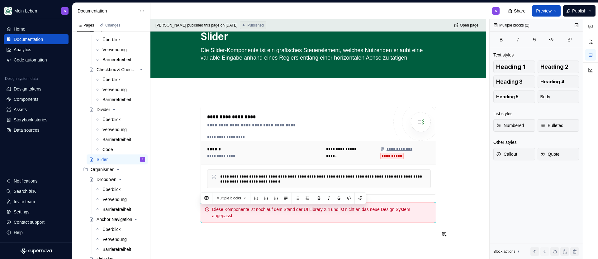
click at [297, 213] on div "Diese Komponente ist noch auf dem Stand der UI Library 2.4 und ist nicht an das…" at bounding box center [322, 212] width 220 height 12
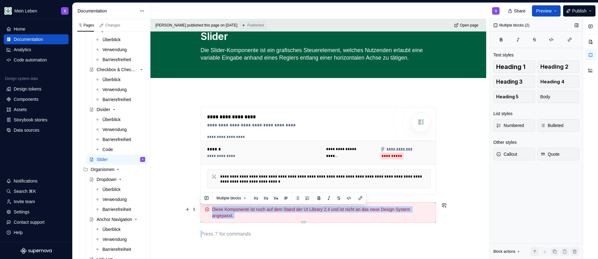
click at [297, 213] on div "Diese Komponente ist noch auf dem Stand der UI Library 2.4 und ist nicht an das…" at bounding box center [322, 212] width 220 height 12
copy div "Diese Komponente ist noch auf dem Stand der UI Library 2.4 und ist nicht an das…"
click at [220, 209] on div "Diese Komponente ist noch auf dem Stand der UI Library 2.4 und ist nicht an das…" at bounding box center [322, 212] width 220 height 12
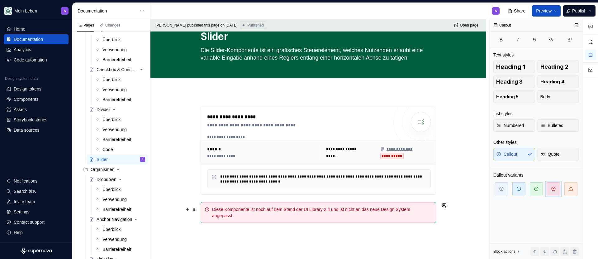
click at [220, 209] on div "Diese Komponente ist noch auf dem Stand der UI Library 2.4 und ist nicht an das…" at bounding box center [322, 212] width 220 height 12
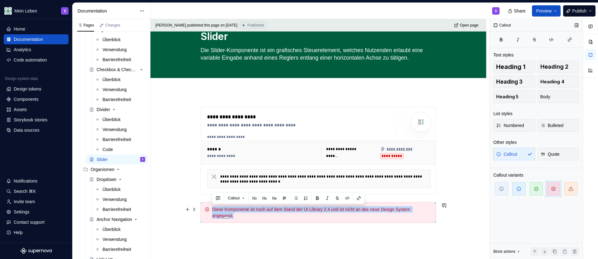
copy div "Diese Komponente ist noch auf dem Stand der UI Library 2.4 und ist nicht an das…"
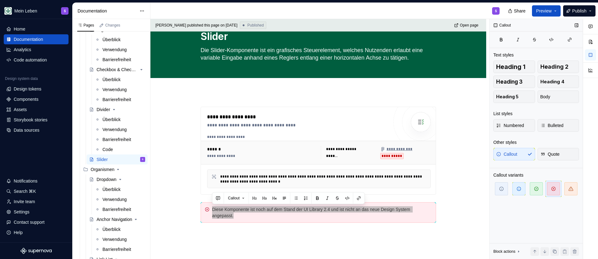
type textarea "*"
